Goal: Information Seeking & Learning: Compare options

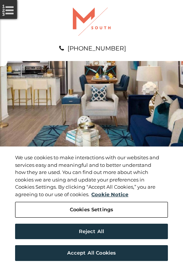
scroll to position [385, 0]
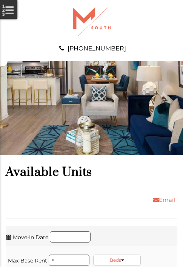
scroll to position [690, 0]
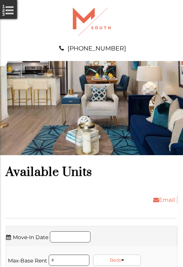
scroll to position [818, 0]
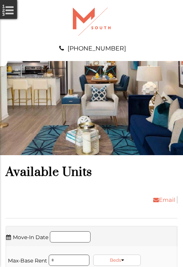
scroll to position [947, 0]
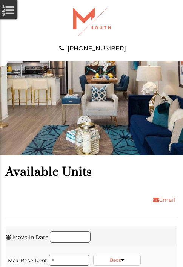
scroll to position [1123, 0]
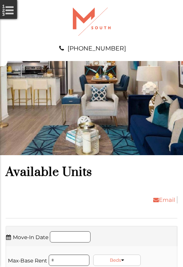
scroll to position [1252, 0]
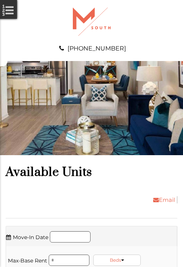
scroll to position [1380, 0]
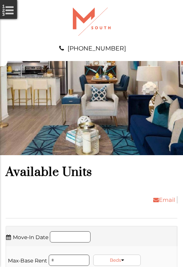
scroll to position [1508, 0]
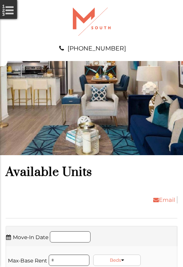
scroll to position [1942, 0]
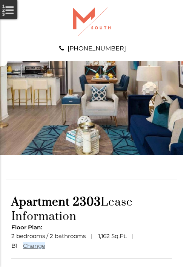
scroll to position [66, 0]
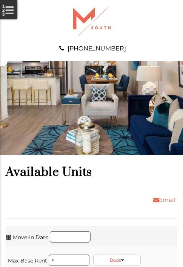
scroll to position [2327, 0]
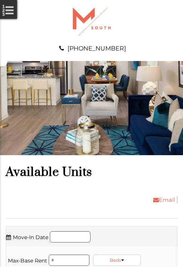
scroll to position [2503, 0]
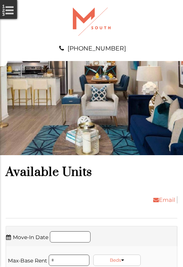
scroll to position [2680, 0]
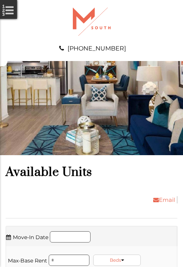
scroll to position [2985, 0]
